Goal: Information Seeking & Learning: Learn about a topic

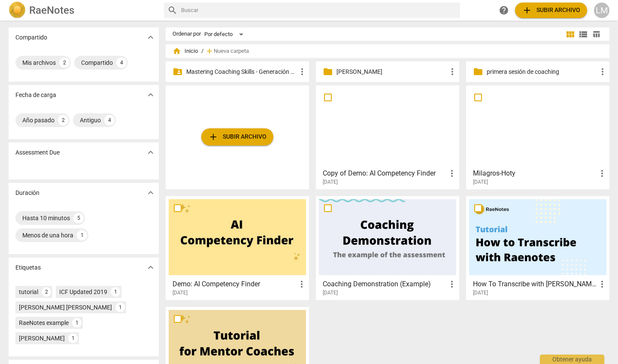
click at [281, 71] on p "Mastering Coaching Skills - Generación 31" at bounding box center [241, 71] width 111 height 9
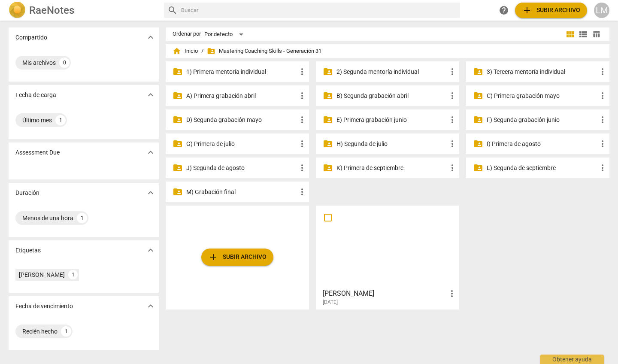
click at [243, 167] on p "J) Segunda de agosto" at bounding box center [241, 168] width 111 height 9
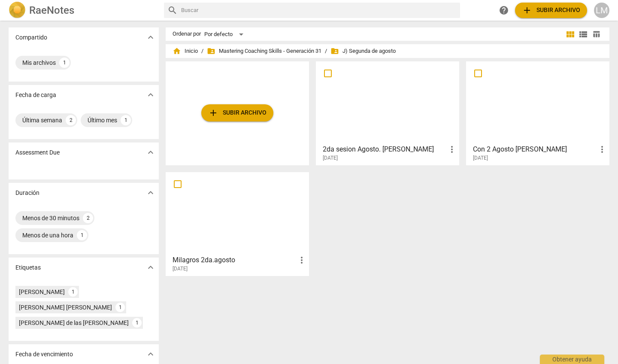
click at [243, 185] on div at bounding box center [237, 213] width 137 height 76
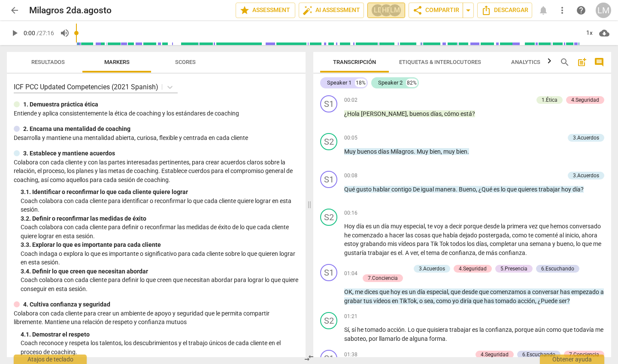
click at [384, 9] on div "HR" at bounding box center [386, 10] width 13 height 13
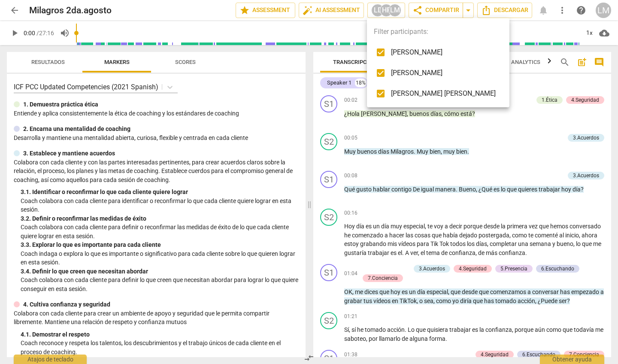
click at [478, 123] on div at bounding box center [309, 182] width 618 height 364
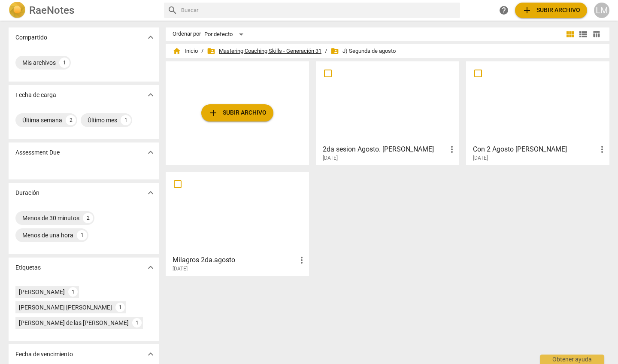
click at [270, 49] on span "folder_shared Mastering Coaching Skills - Generación 31" at bounding box center [264, 51] width 115 height 9
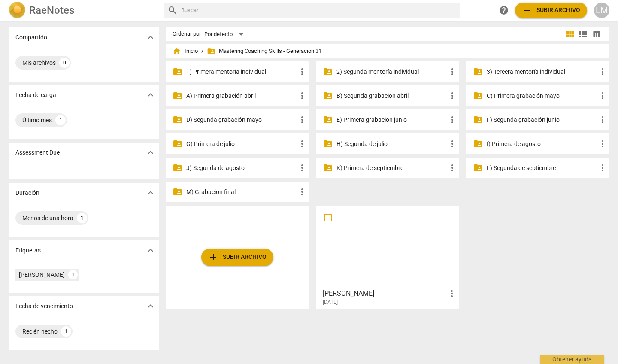
click at [494, 142] on p "I) Primera de agosto" at bounding box center [542, 143] width 111 height 9
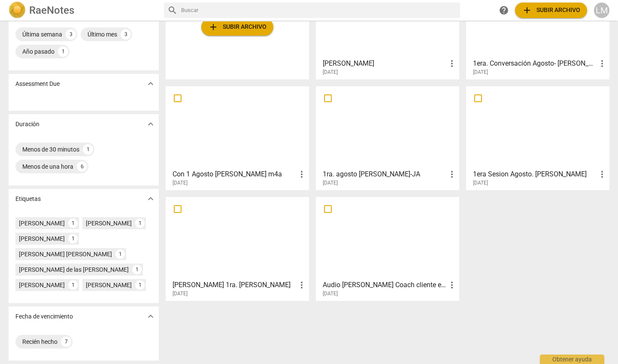
scroll to position [101, 0]
click at [255, 240] on div at bounding box center [237, 238] width 137 height 76
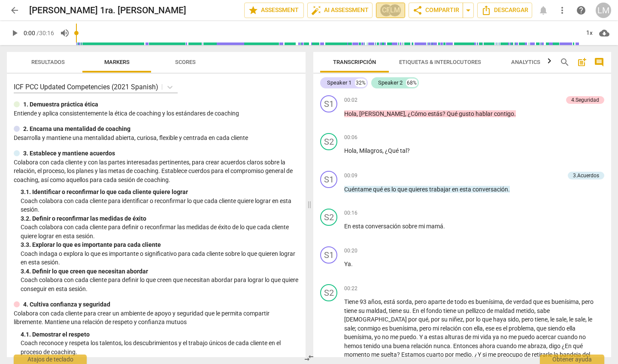
click at [391, 10] on div "LM" at bounding box center [394, 10] width 13 height 13
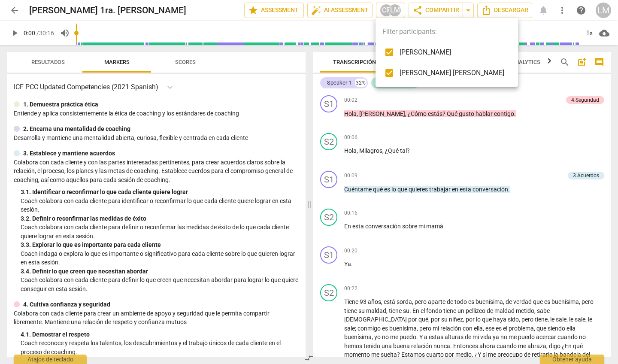
click at [449, 106] on div at bounding box center [309, 182] width 618 height 364
